Goal: Task Accomplishment & Management: Manage account settings

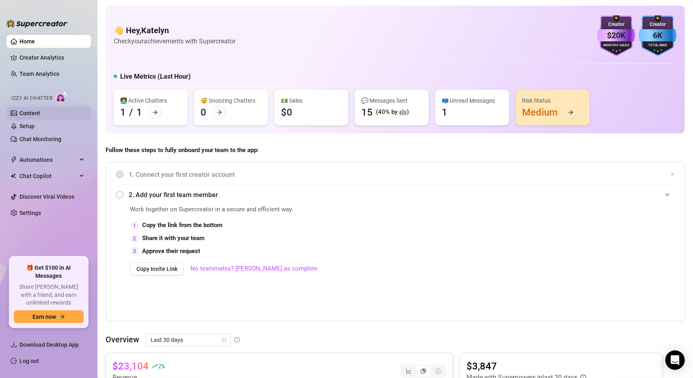
scroll to position [169, 0]
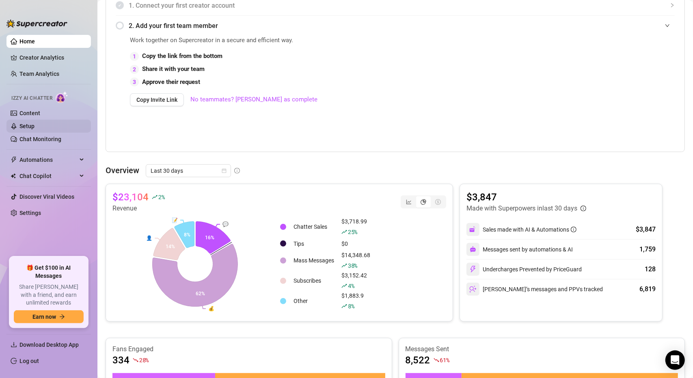
click at [34, 129] on link "Setup" at bounding box center [26, 126] width 15 height 6
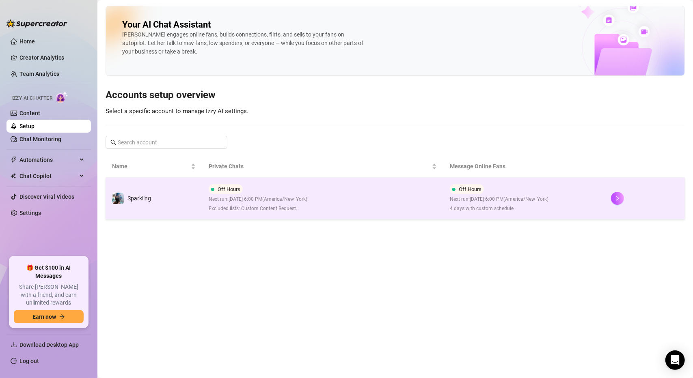
click at [341, 200] on td "Off Hours Next run: [DATE] 6:00 PM ( [GEOGRAPHIC_DATA]/New_York ) Excluded list…" at bounding box center [322, 199] width 241 height 42
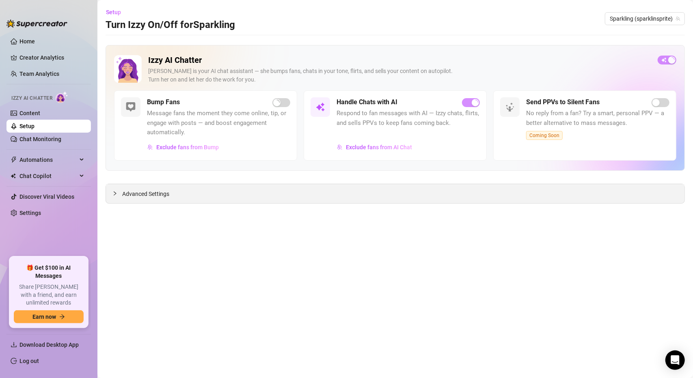
click at [125, 195] on span "Advanced Settings" at bounding box center [145, 193] width 47 height 9
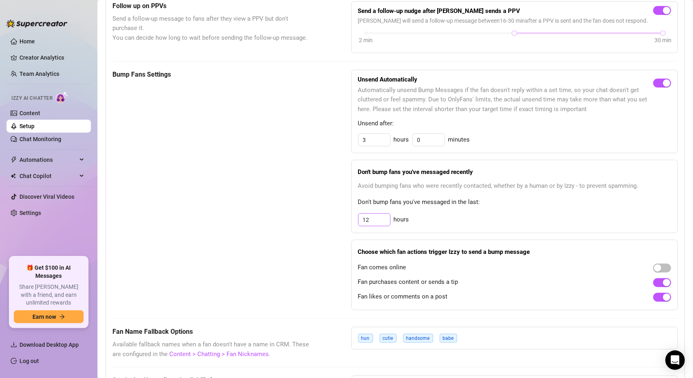
scroll to position [385, 0]
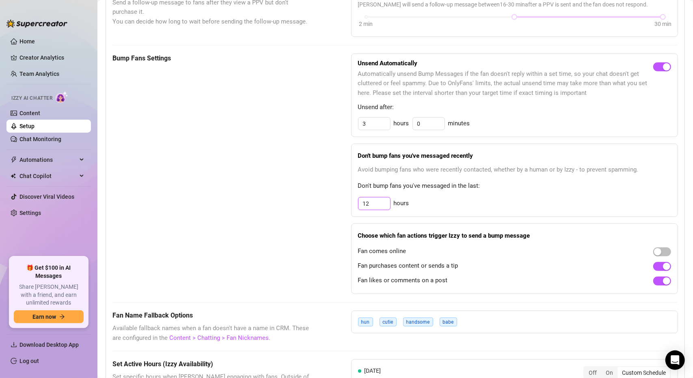
drag, startPoint x: 368, startPoint y: 204, endPoint x: 359, endPoint y: 203, distance: 8.2
click at [359, 203] on input "12" at bounding box center [374, 204] width 32 height 12
type input "8"
click at [511, 201] on div "8 hours" at bounding box center [514, 203] width 313 height 13
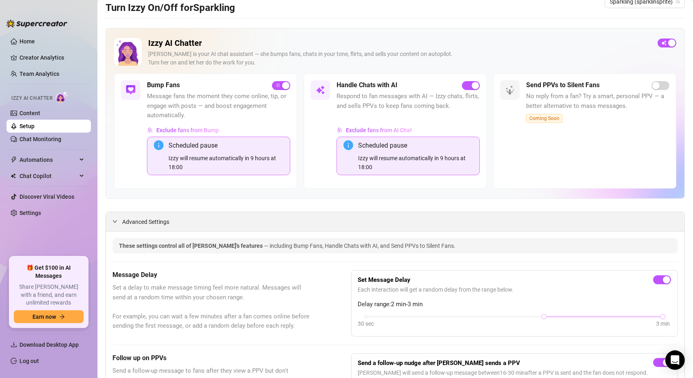
scroll to position [0, 0]
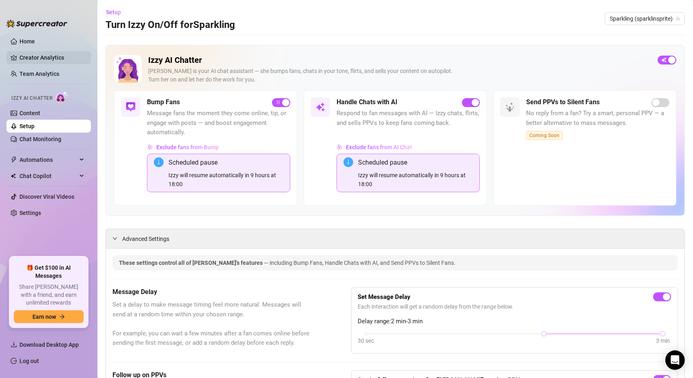
click at [42, 60] on link "Creator Analytics" at bounding box center [51, 57] width 65 height 13
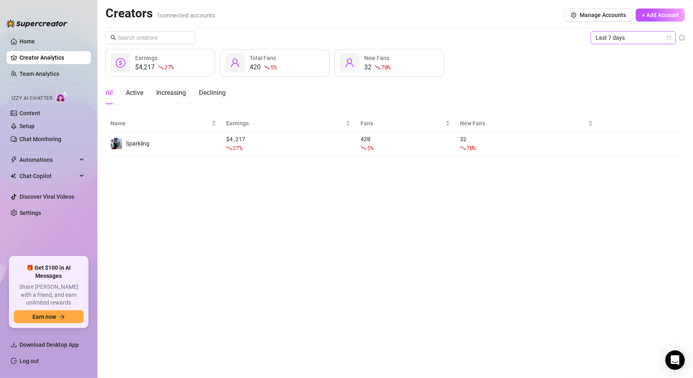
click at [620, 41] on span "Last 7 days" at bounding box center [632, 38] width 75 height 12
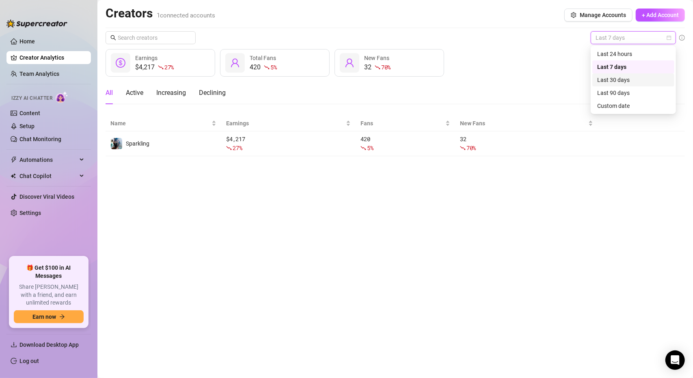
click at [620, 76] on div "Last 30 days" at bounding box center [633, 79] width 72 height 9
